Goal: Task Accomplishment & Management: Use online tool/utility

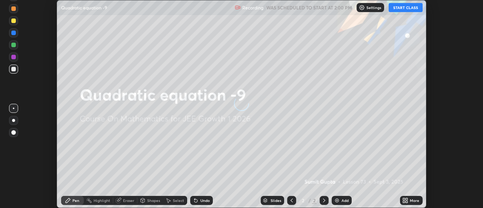
scroll to position [208, 483]
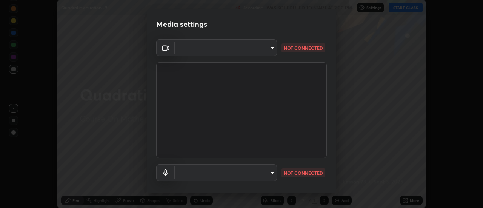
type input "1769541d7db8b910b2b6aaf592df5ff8660c63acaad49df9064175df0c6f581f"
type input "communications"
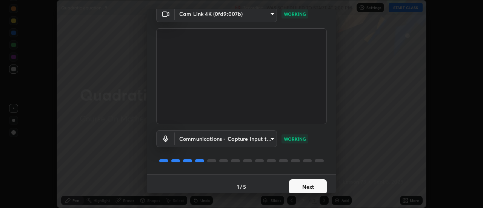
scroll to position [40, 0]
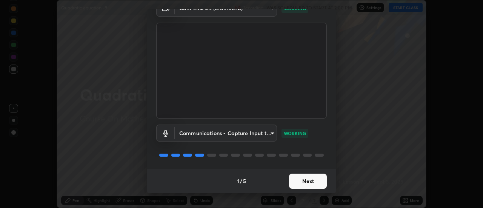
click at [317, 183] on button "Next" at bounding box center [308, 181] width 38 height 15
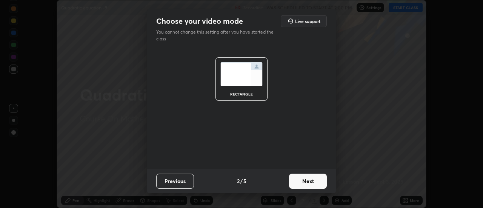
click at [317, 184] on button "Next" at bounding box center [308, 181] width 38 height 15
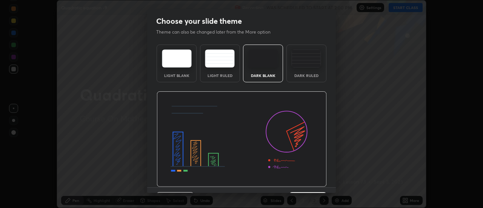
scroll to position [19, 0]
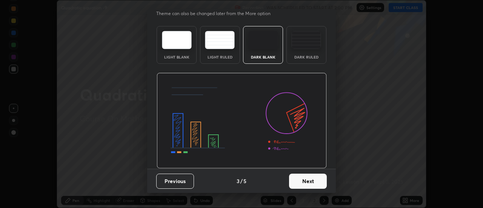
click at [313, 182] on button "Next" at bounding box center [308, 181] width 38 height 15
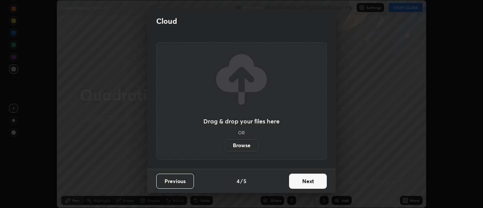
click at [318, 183] on button "Next" at bounding box center [308, 181] width 38 height 15
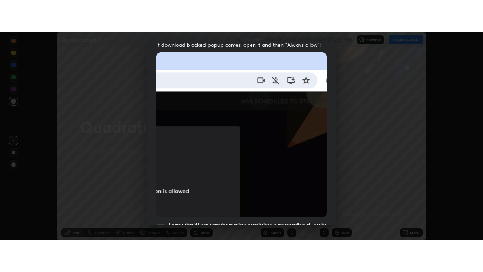
scroll to position [194, 0]
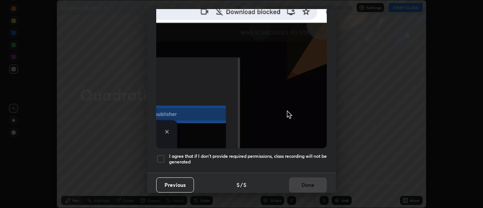
click at [160, 155] on div at bounding box center [160, 158] width 9 height 9
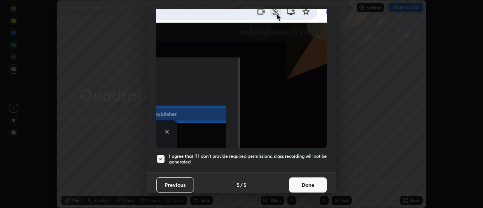
click at [298, 181] on button "Done" at bounding box center [308, 185] width 38 height 15
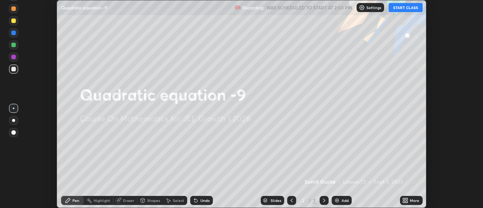
click at [344, 201] on div "Add" at bounding box center [345, 201] width 7 height 4
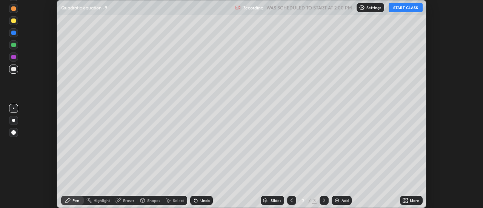
click at [407, 200] on icon at bounding box center [406, 201] width 6 height 6
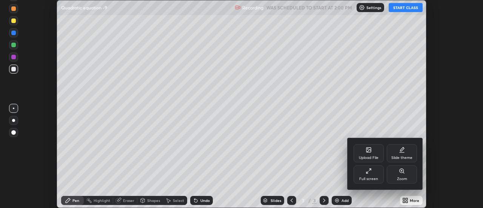
click at [369, 174] on div "Full screen" at bounding box center [369, 174] width 30 height 18
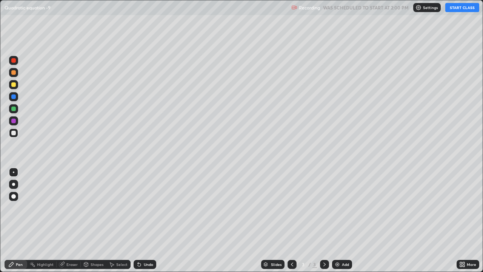
click at [457, 8] on button "START CLASS" at bounding box center [463, 7] width 34 height 9
click at [152, 208] on div "Undo" at bounding box center [148, 264] width 9 height 4
click at [342, 208] on div "Add" at bounding box center [345, 264] width 7 height 4
click at [293, 208] on icon at bounding box center [292, 264] width 6 height 6
click at [324, 208] on icon at bounding box center [325, 264] width 6 height 6
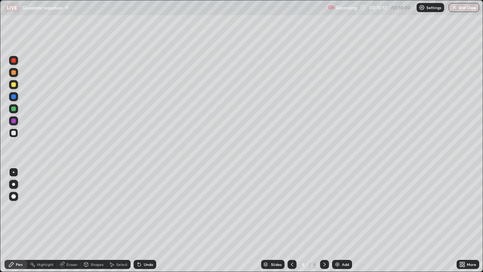
click at [144, 208] on div "Undo" at bounding box center [148, 264] width 9 height 4
click at [341, 208] on div "Add" at bounding box center [342, 264] width 20 height 9
click at [146, 208] on div "Undo" at bounding box center [148, 264] width 9 height 4
click at [73, 208] on div "Eraser" at bounding box center [71, 264] width 11 height 4
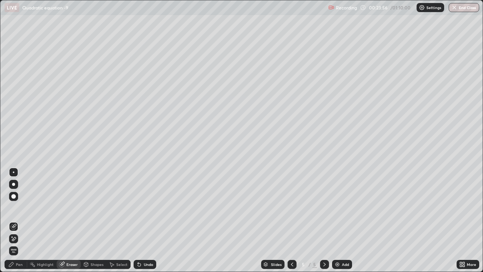
click at [24, 208] on div "Pen" at bounding box center [16, 264] width 23 height 9
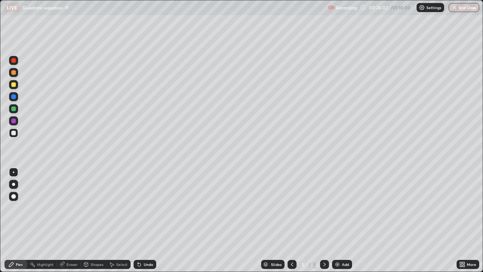
click at [74, 208] on div "Eraser" at bounding box center [71, 264] width 11 height 4
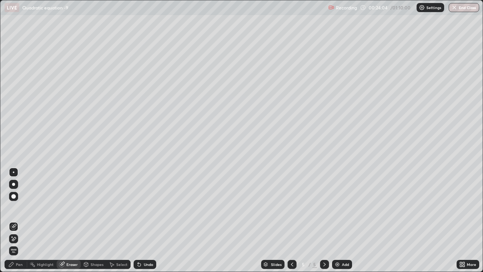
click at [24, 208] on div "Pen" at bounding box center [16, 264] width 23 height 9
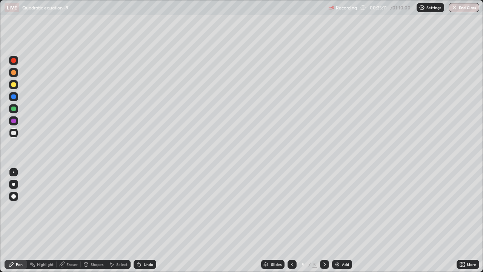
click at [150, 208] on div "Undo" at bounding box center [148, 264] width 9 height 4
click at [152, 208] on div "Undo" at bounding box center [145, 264] width 23 height 9
click at [152, 208] on div "Undo" at bounding box center [148, 264] width 9 height 4
click at [150, 208] on div "Undo" at bounding box center [145, 264] width 23 height 9
click at [149, 208] on div "Undo" at bounding box center [145, 264] width 23 height 9
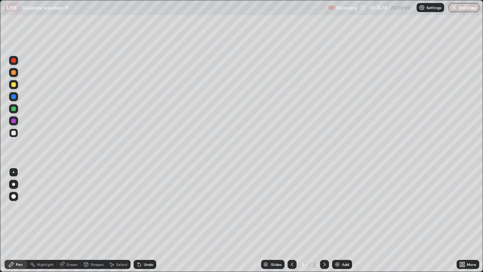
click at [150, 208] on div "Undo" at bounding box center [145, 264] width 23 height 9
click at [151, 208] on div "Undo" at bounding box center [145, 264] width 23 height 9
click at [149, 208] on div "Undo" at bounding box center [148, 264] width 9 height 4
click at [151, 208] on div "Undo" at bounding box center [148, 264] width 9 height 4
click at [343, 208] on div "Add" at bounding box center [345, 264] width 7 height 4
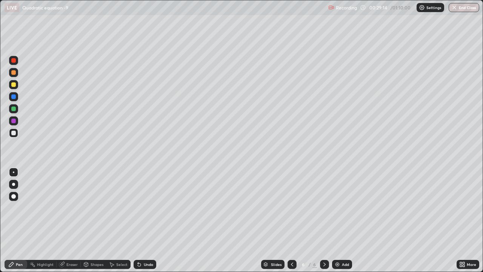
click at [142, 208] on div "Undo" at bounding box center [145, 264] width 23 height 9
click at [144, 208] on div "Undo" at bounding box center [148, 264] width 9 height 4
click at [147, 208] on div "Undo" at bounding box center [148, 264] width 9 height 4
click at [148, 208] on div "Undo" at bounding box center [145, 264] width 23 height 9
click at [75, 208] on div "Eraser" at bounding box center [71, 264] width 11 height 4
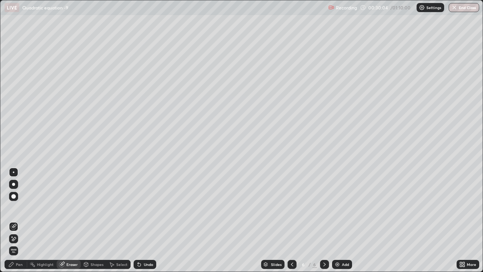
click at [24, 208] on div "Pen" at bounding box center [16, 264] width 23 height 9
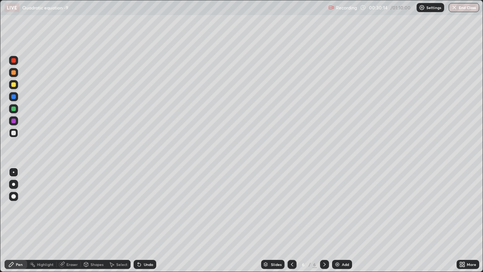
click at [151, 208] on div "Undo" at bounding box center [148, 264] width 9 height 4
click at [344, 208] on div "Add" at bounding box center [345, 264] width 7 height 4
click at [145, 208] on div "Undo" at bounding box center [148, 264] width 9 height 4
click at [145, 208] on div "Undo" at bounding box center [145, 264] width 23 height 9
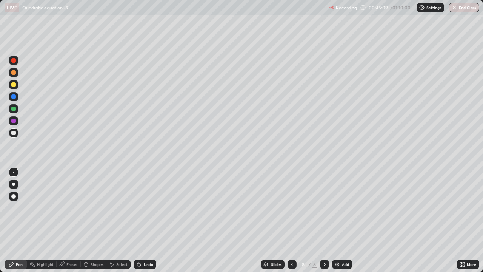
click at [144, 208] on div "Undo" at bounding box center [145, 264] width 23 height 9
click at [143, 208] on div "Undo" at bounding box center [145, 264] width 23 height 9
click at [146, 208] on div "Undo" at bounding box center [148, 264] width 9 height 4
click at [147, 208] on div "Undo" at bounding box center [148, 264] width 9 height 4
click at [148, 208] on div "Undo" at bounding box center [145, 264] width 23 height 9
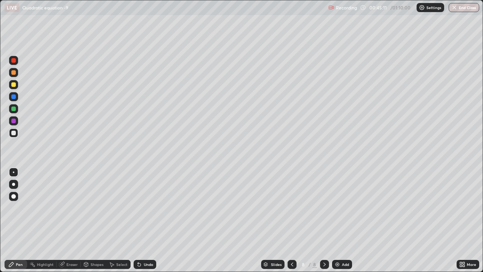
click at [150, 208] on div "Undo" at bounding box center [148, 264] width 9 height 4
click at [145, 208] on div "Undo" at bounding box center [148, 264] width 9 height 4
click at [339, 208] on img at bounding box center [338, 264] width 6 height 6
click at [142, 208] on div "Undo" at bounding box center [145, 264] width 23 height 9
click at [144, 208] on div "Undo" at bounding box center [148, 264] width 9 height 4
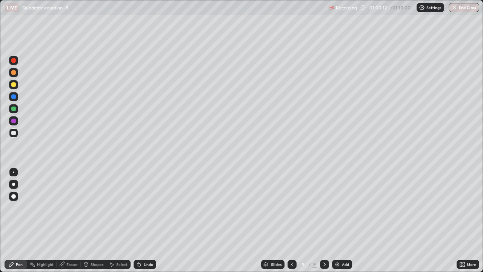
click at [340, 208] on div "Add" at bounding box center [342, 264] width 20 height 9
click at [74, 208] on div "Eraser" at bounding box center [71, 264] width 11 height 4
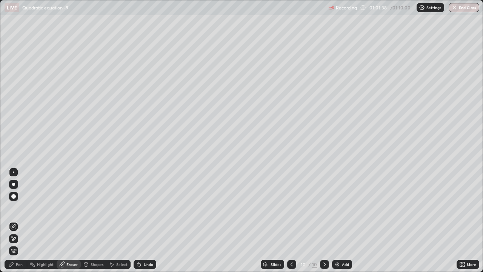
click at [20, 208] on div "Pen" at bounding box center [19, 264] width 7 height 4
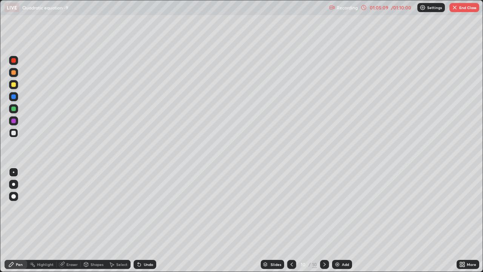
click at [468, 7] on button "End Class" at bounding box center [465, 7] width 30 height 9
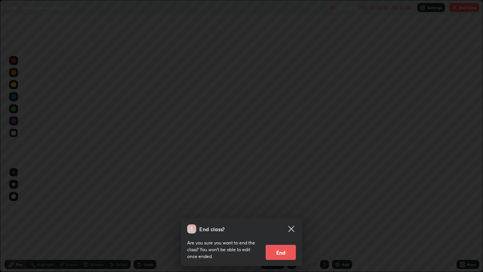
click at [286, 208] on button "End" at bounding box center [281, 252] width 30 height 15
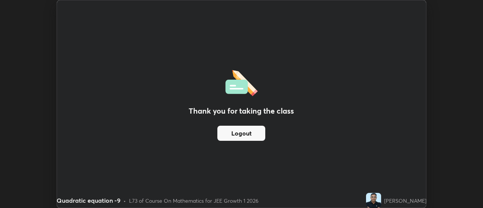
scroll to position [37561, 37286]
